Goal: Task Accomplishment & Management: Manage account settings

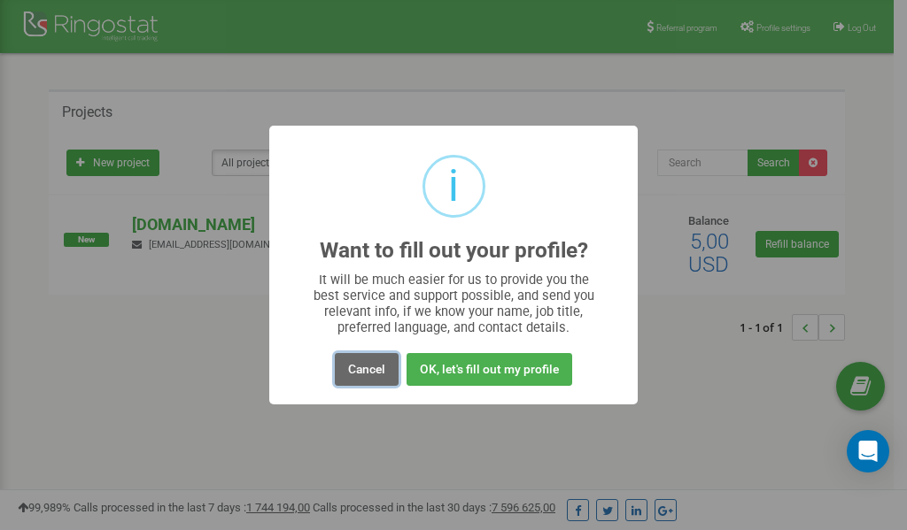
click at [368, 367] on button "Cancel" at bounding box center [367, 369] width 64 height 33
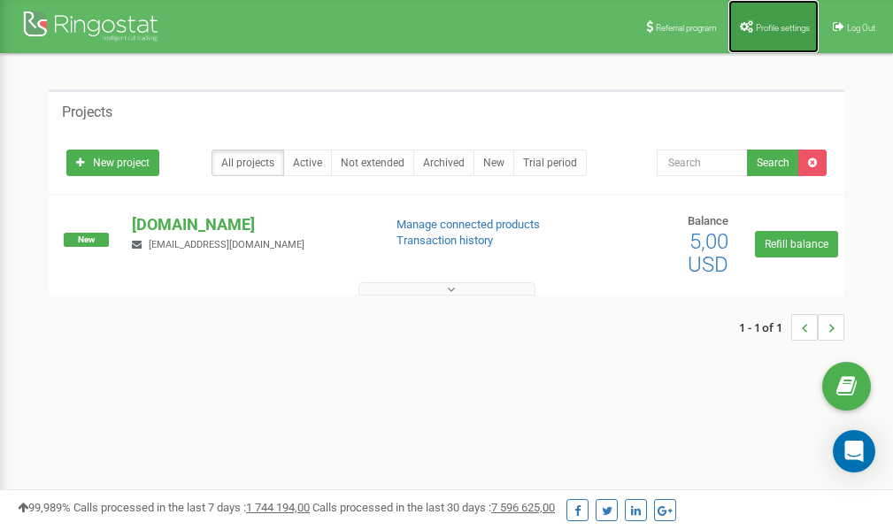
click at [775, 28] on span "Profile settings" at bounding box center [783, 28] width 54 height 10
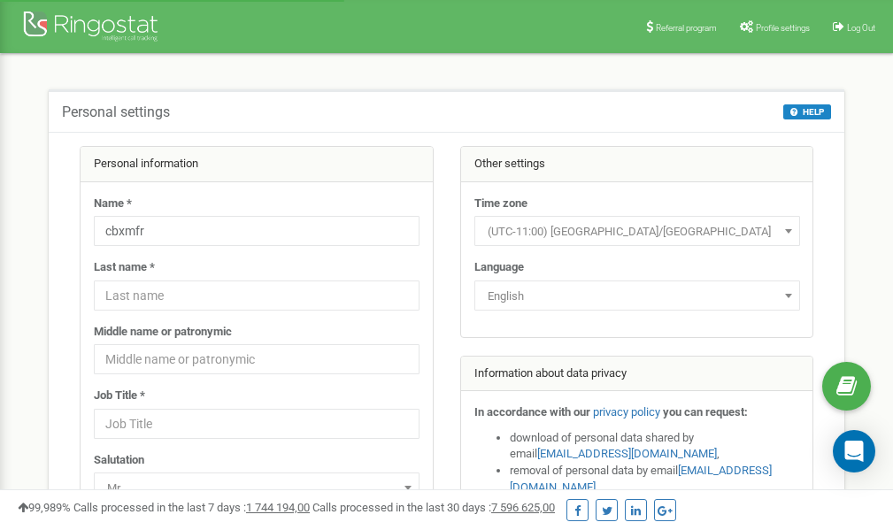
scroll to position [89, 0]
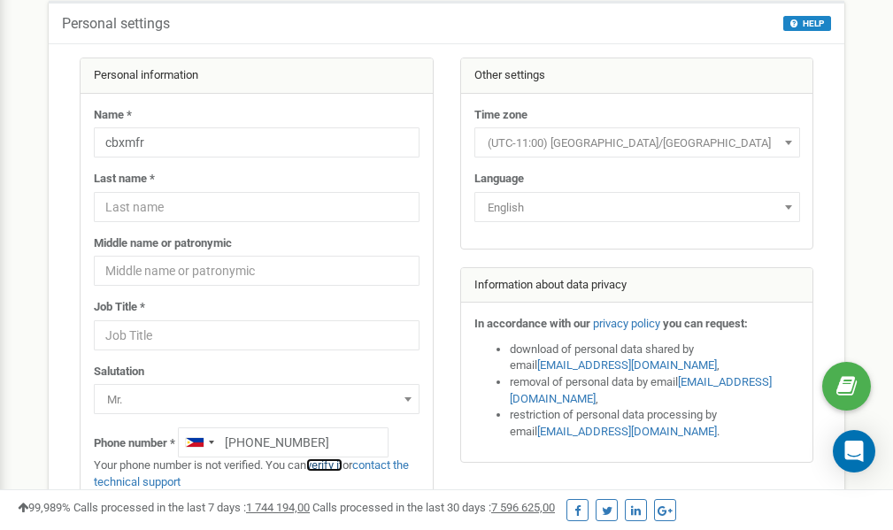
click at [331, 466] on link "verify it" at bounding box center [324, 465] width 36 height 13
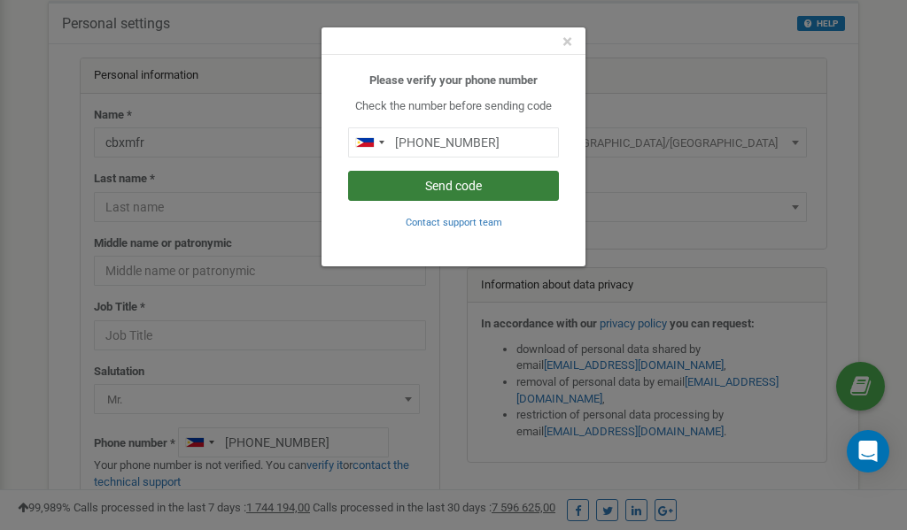
click at [467, 184] on button "Send code" at bounding box center [453, 186] width 211 height 30
